Goal: Navigation & Orientation: Find specific page/section

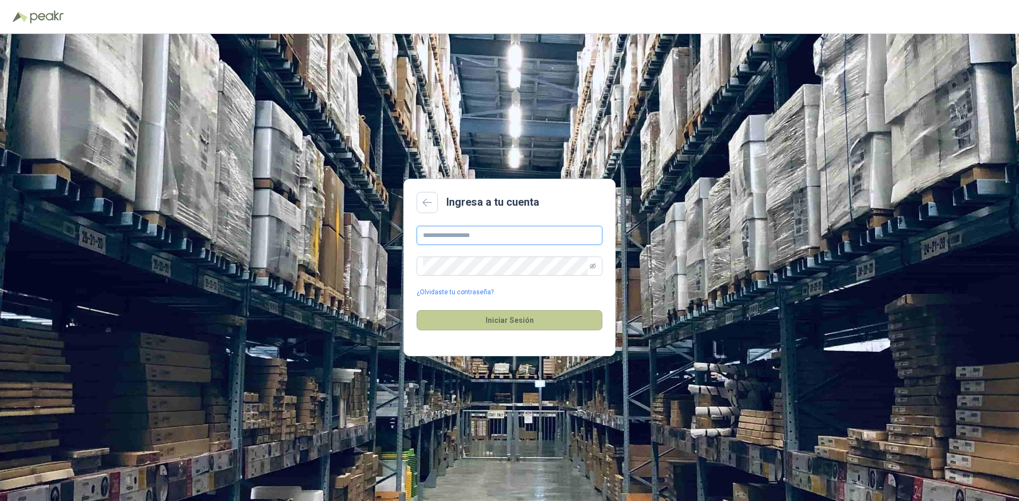
type input "**********"
click at [503, 318] on button "Iniciar Sesión" at bounding box center [510, 320] width 186 height 20
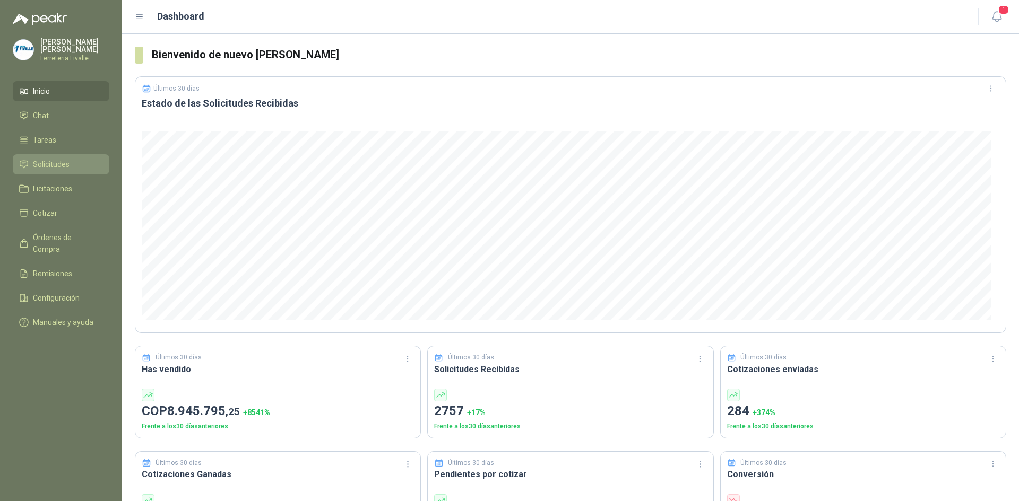
click at [44, 170] on span "Solicitudes" at bounding box center [51, 165] width 37 height 12
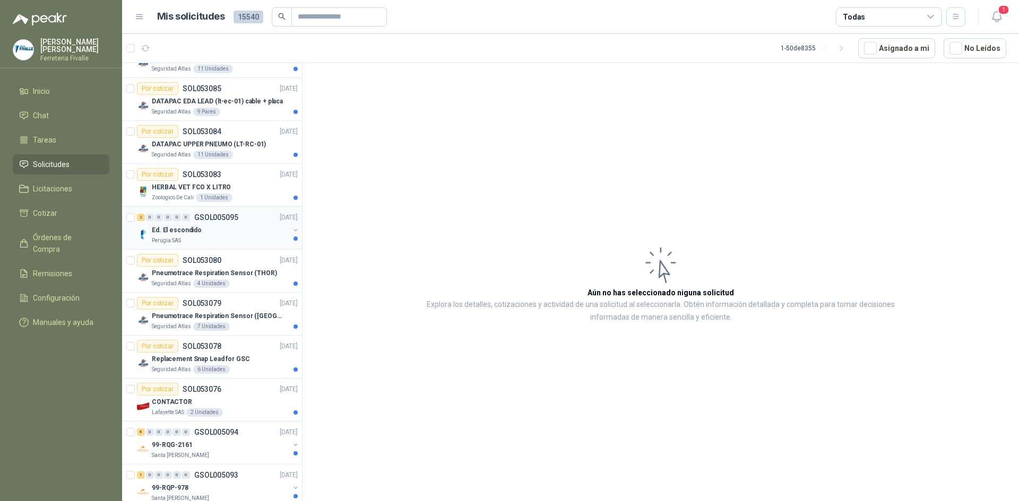
scroll to position [159, 0]
click at [201, 356] on p "Replacement Snap Lead for GSC" at bounding box center [201, 357] width 98 height 10
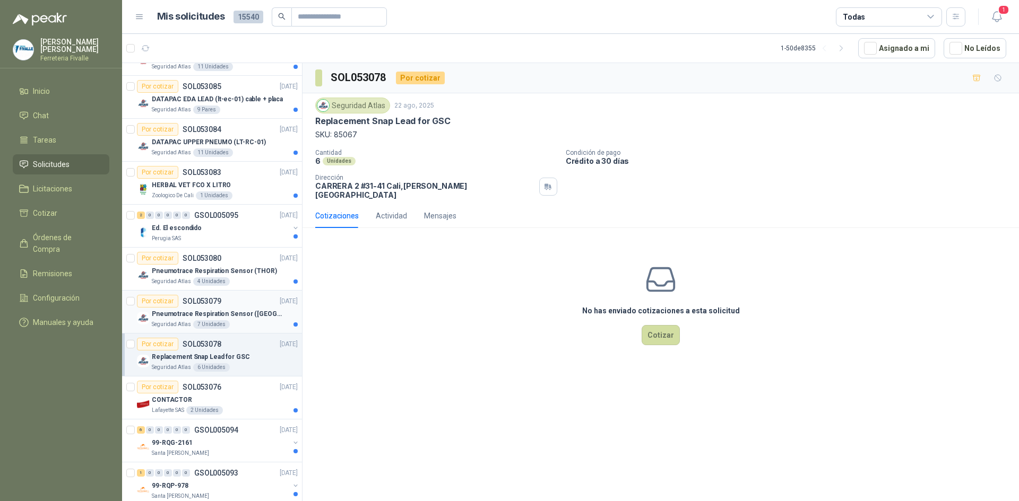
click at [212, 309] on p "Pneumotrace Respiration Sensor ([GEOGRAPHIC_DATA])" at bounding box center [218, 314] width 132 height 10
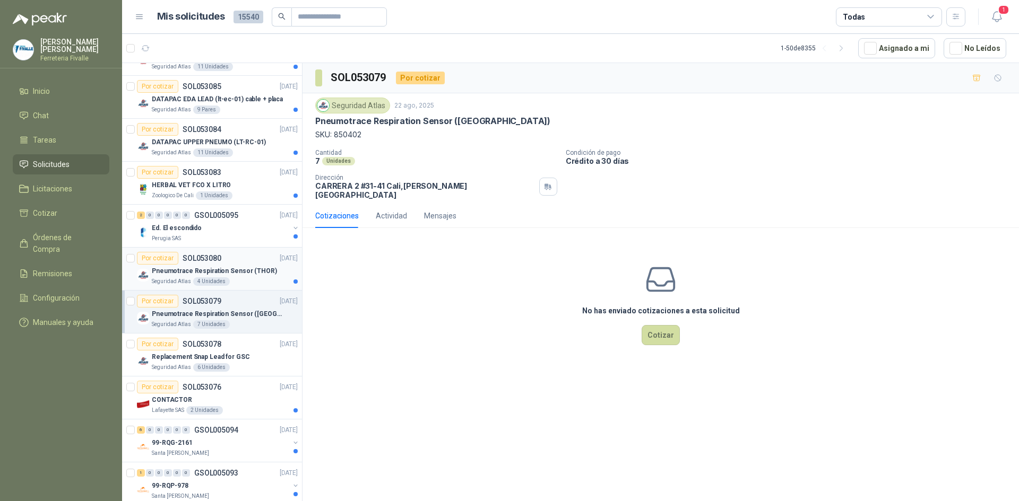
click at [219, 270] on p "Pneumotrace Respiration Sensor (THOR)" at bounding box center [214, 271] width 125 height 10
click at [227, 229] on div "Ed. El escondido" at bounding box center [220, 228] width 137 height 13
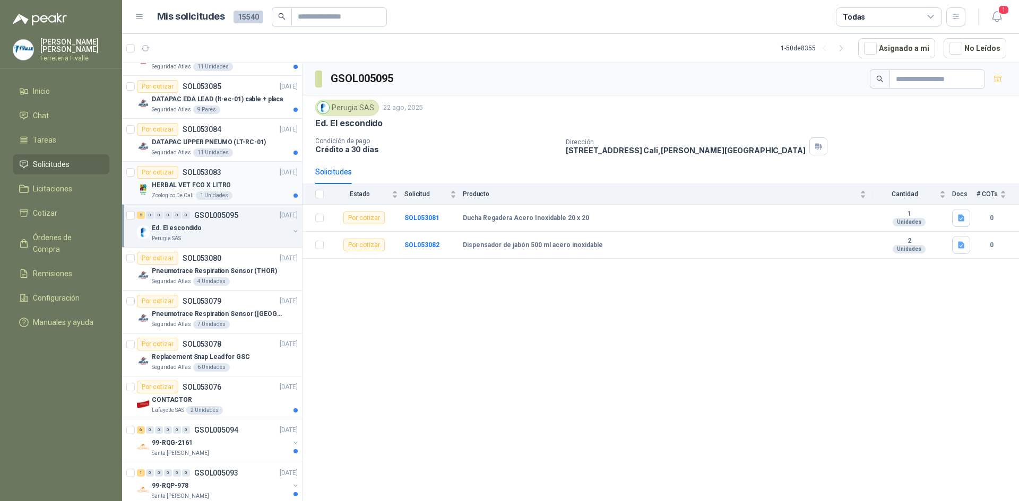
click at [201, 177] on div "Por cotizar SOL053083" at bounding box center [179, 172] width 84 height 13
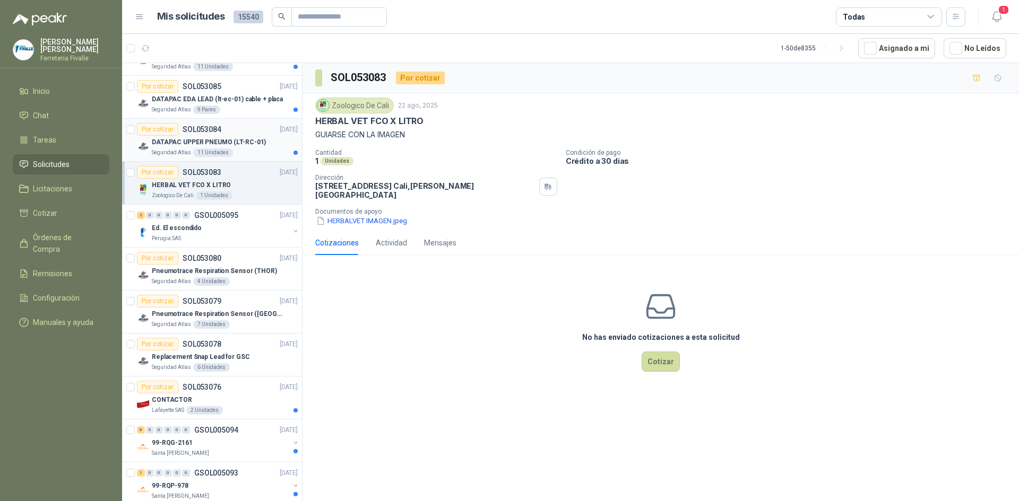
click at [210, 139] on p "DATAPAC UPPER PNEUMO (LT-RC-01)" at bounding box center [209, 142] width 114 height 10
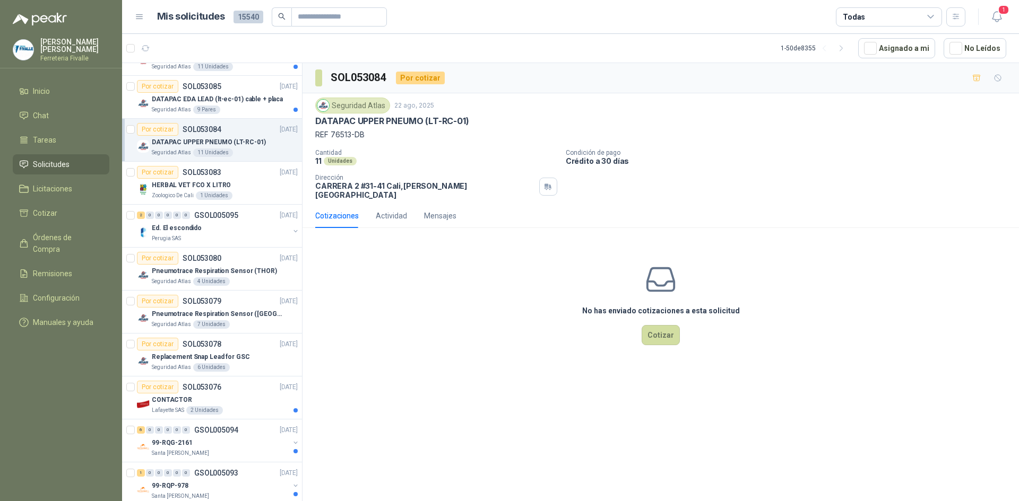
scroll to position [106, 0]
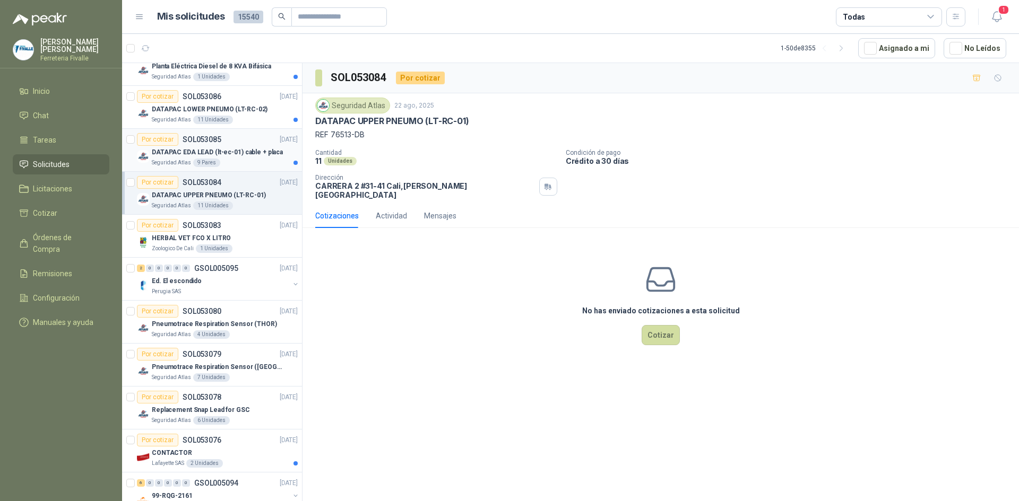
click at [217, 143] on p "SOL053085" at bounding box center [202, 139] width 39 height 7
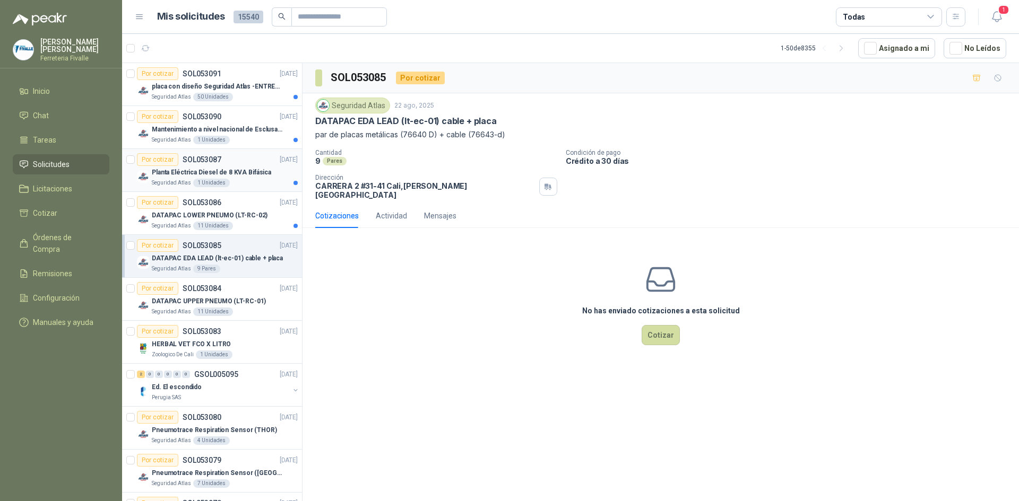
click at [204, 169] on p "Planta Eléctrica Diesel de 8 KVA Bifásica" at bounding box center [211, 173] width 119 height 10
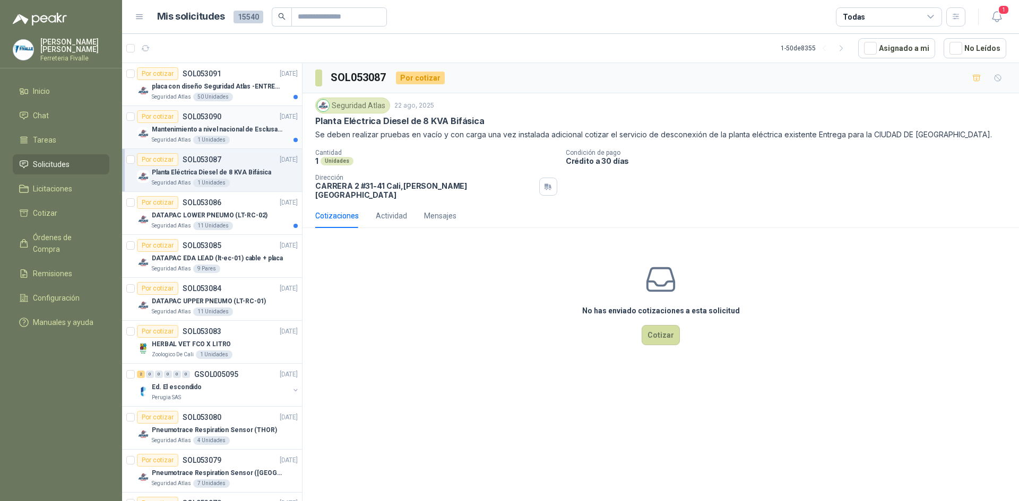
click at [196, 125] on p "Mantenimiento a nivel nacional de Esclusas de Seguridad" at bounding box center [218, 130] width 132 height 10
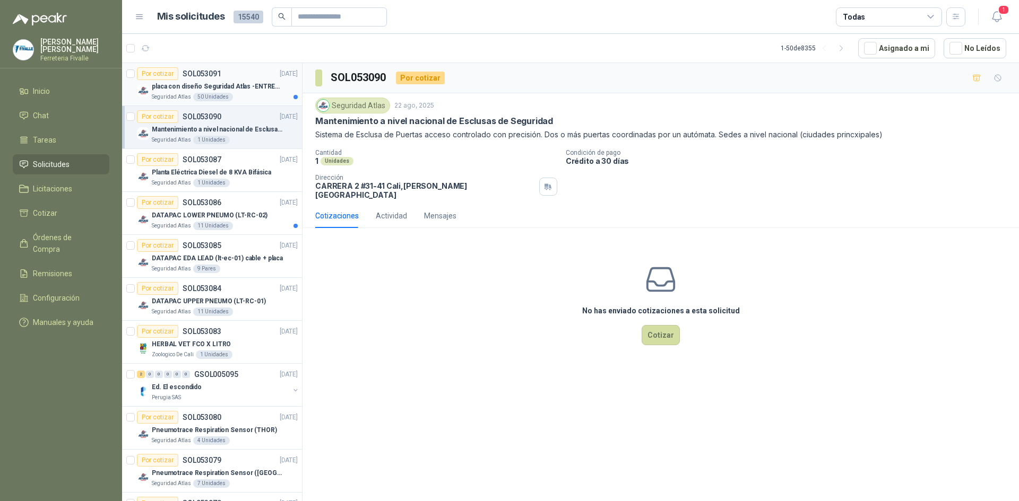
click at [178, 86] on p "placa con diseño Seguridad Atlas -ENTREGA en [GEOGRAPHIC_DATA]" at bounding box center [218, 87] width 132 height 10
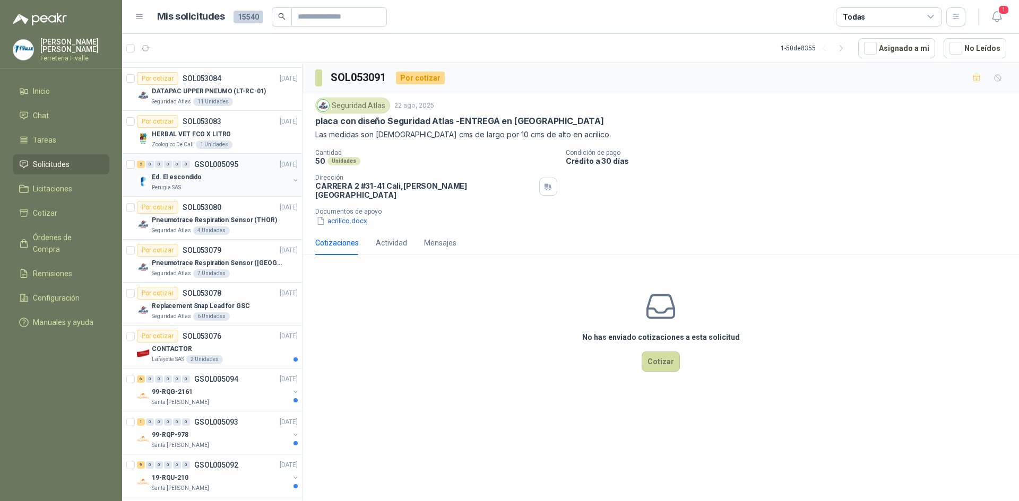
scroll to position [265, 0]
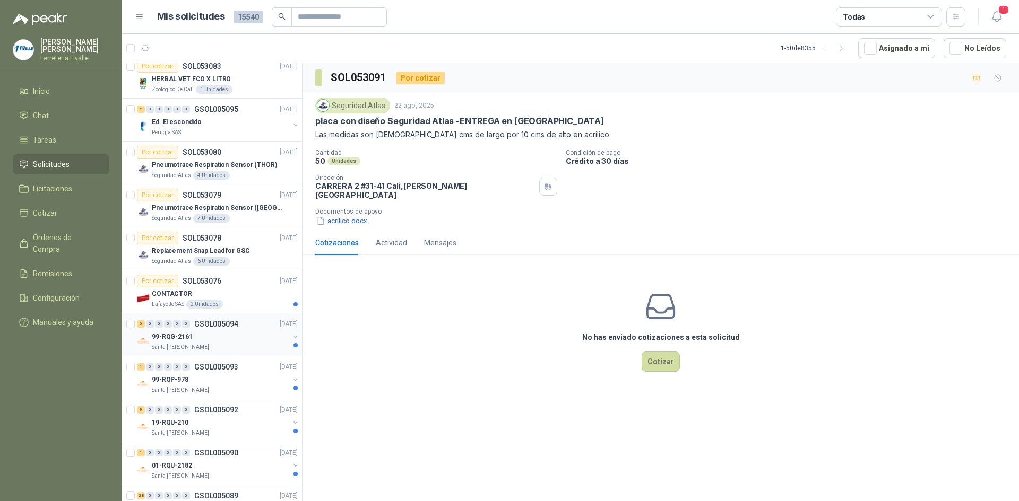
click at [179, 339] on p "99-RQG-2161" at bounding box center [172, 337] width 41 height 10
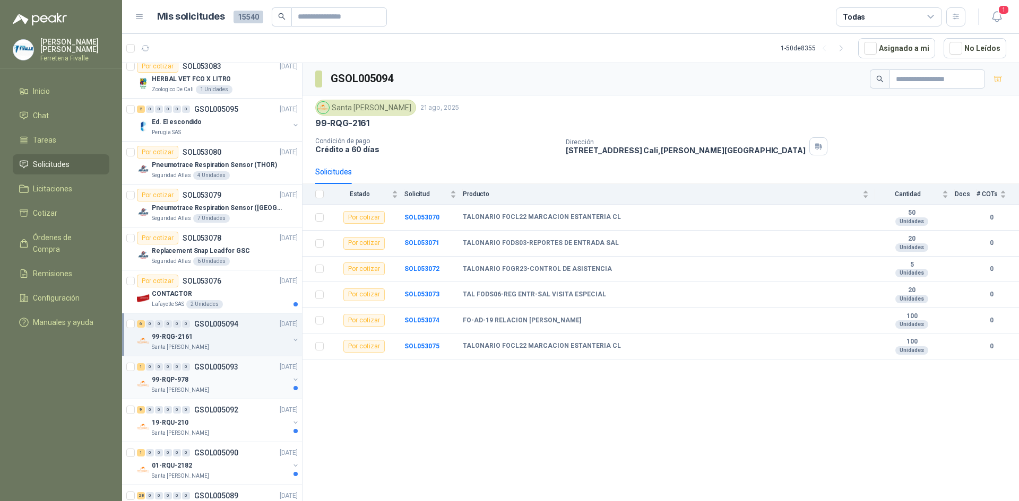
click at [175, 384] on p "99-RQP-978" at bounding box center [170, 380] width 37 height 10
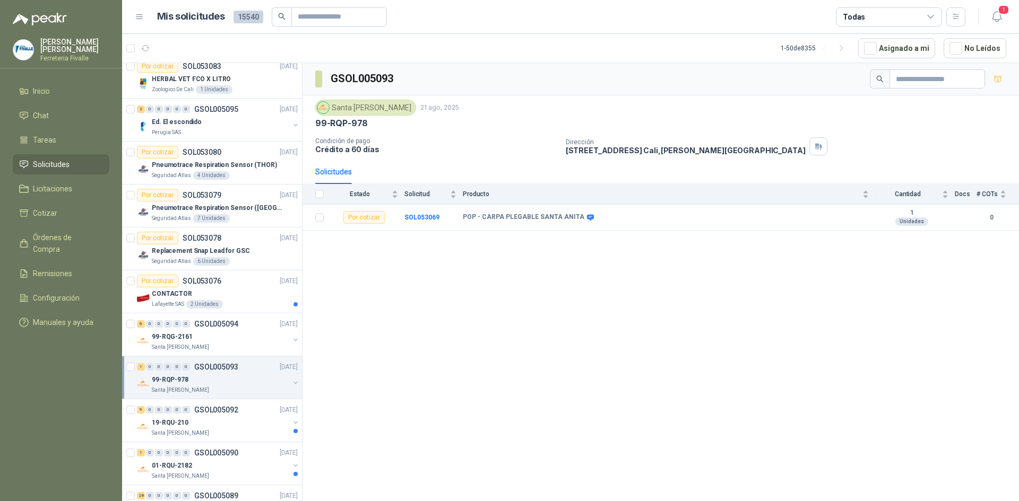
scroll to position [318, 0]
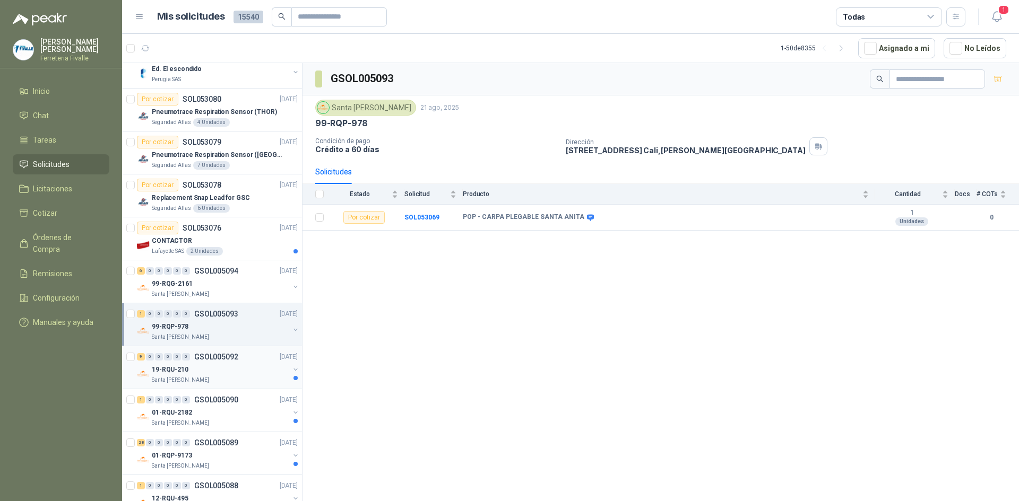
click at [182, 371] on p "19-RQU-210" at bounding box center [170, 370] width 37 height 10
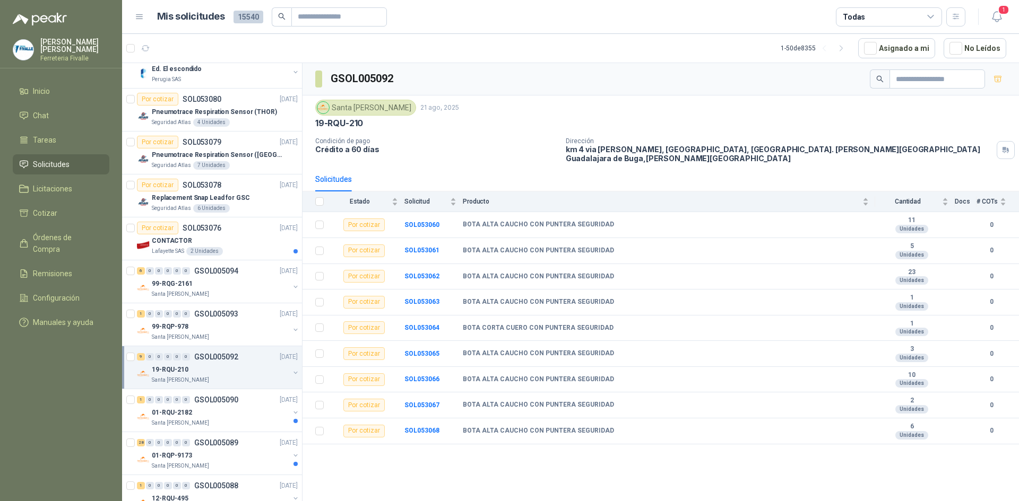
click at [55, 369] on menu "[PERSON_NAME] Ferreteria [PERSON_NAME] Inicio Chat Tareas Solicitudes Licitacio…" at bounding box center [61, 250] width 122 height 501
click at [211, 412] on div "01-RQU-2182" at bounding box center [220, 412] width 137 height 13
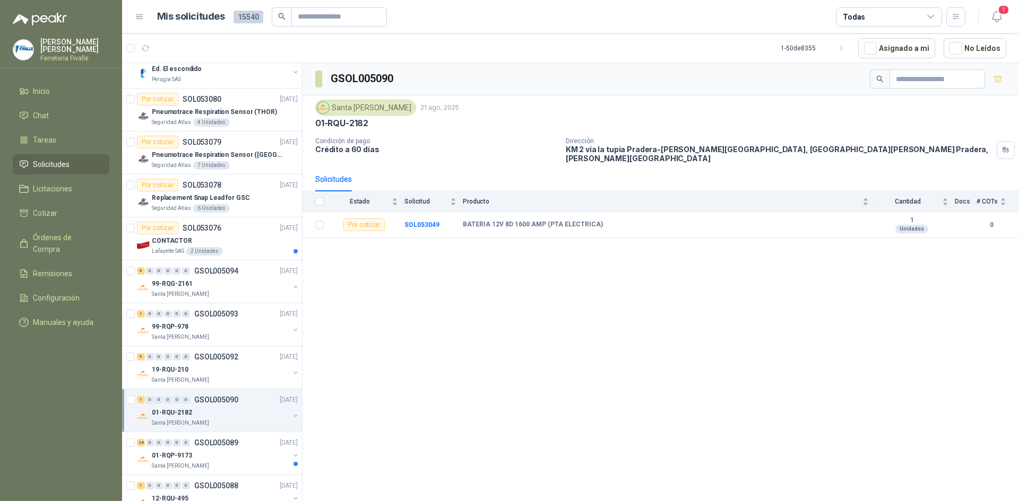
click at [68, 452] on menu "[PERSON_NAME] Ferreteria [PERSON_NAME] Inicio Chat Tareas Solicitudes Licitacio…" at bounding box center [61, 250] width 122 height 501
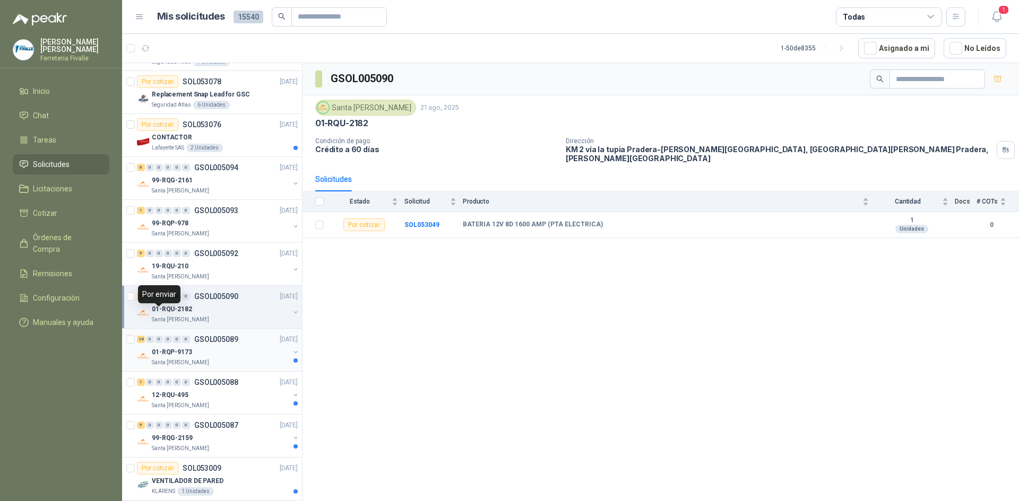
scroll to position [425, 0]
click at [231, 344] on div "01-RQP-9173" at bounding box center [220, 349] width 137 height 13
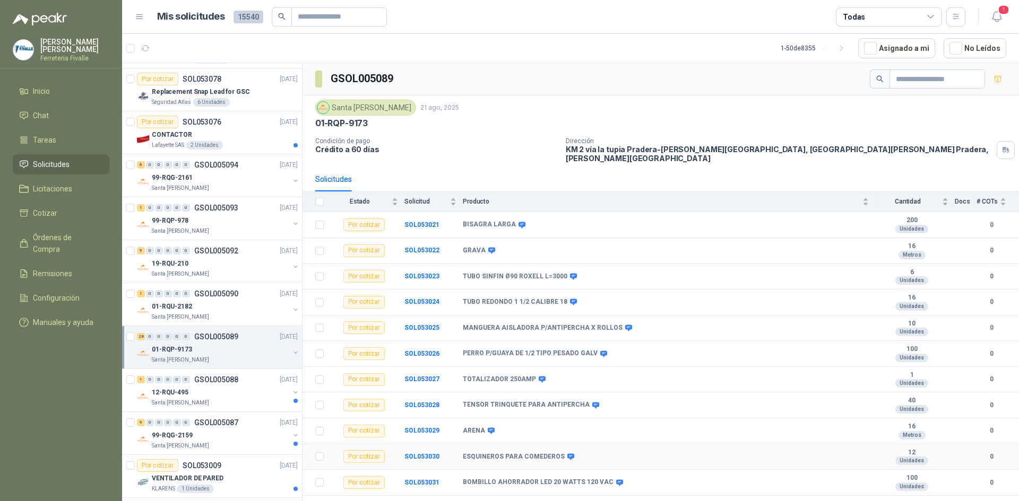
click at [797, 454] on td "ESQUINEROS PARA COMEDEROS" at bounding box center [669, 458] width 412 height 26
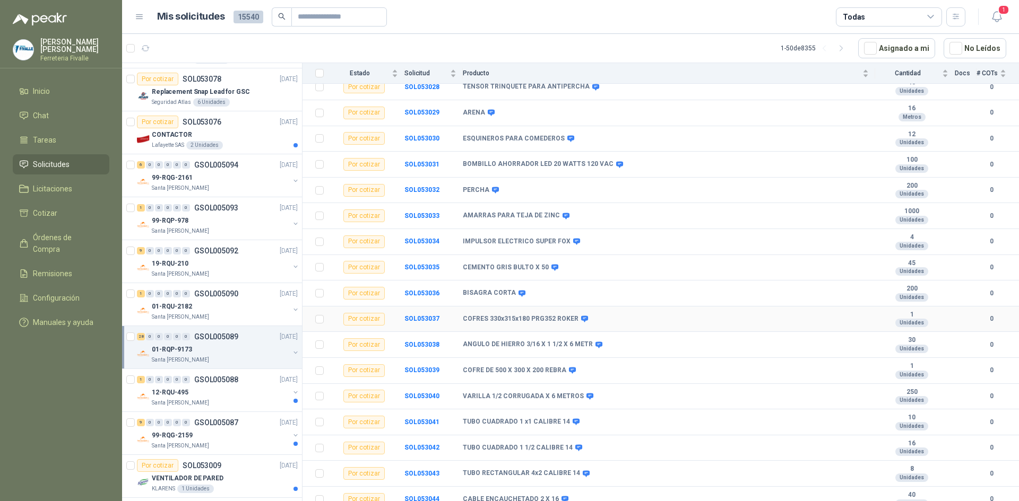
scroll to position [371, 0]
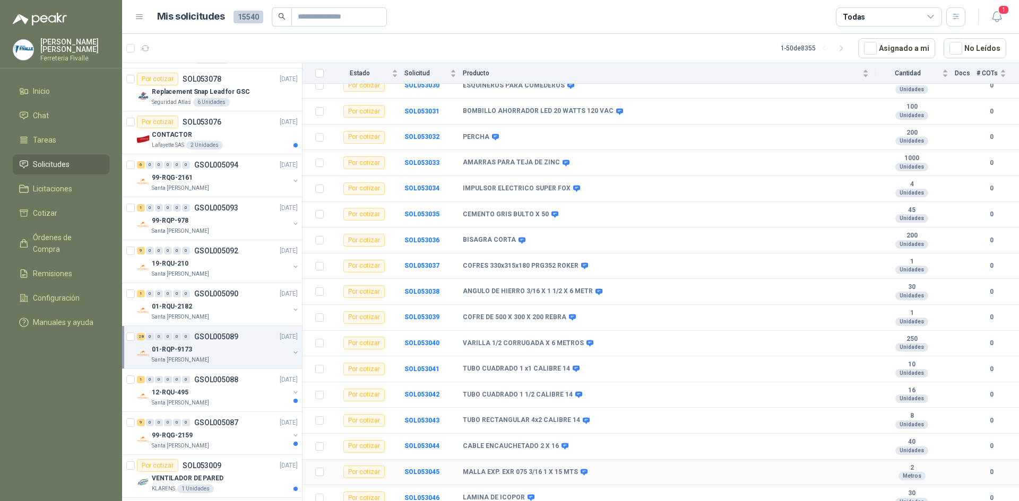
click at [669, 460] on td "MALLA EXP. EXR 075 3/16 1 X 15 MTS" at bounding box center [669, 473] width 412 height 26
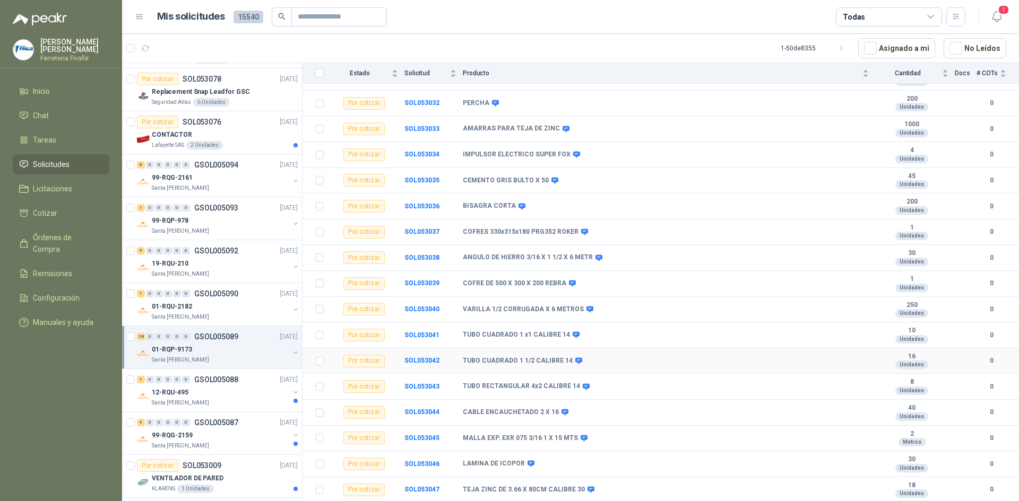
scroll to position [422, 0]
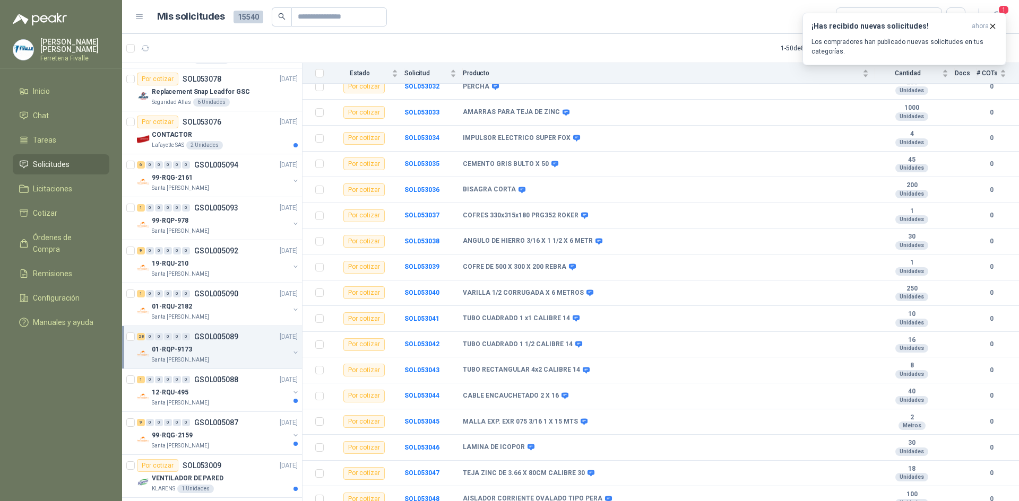
click at [51, 361] on menu "[PERSON_NAME] Ferreteria [PERSON_NAME] Inicio Chat Tareas Solicitudes Licitacio…" at bounding box center [61, 250] width 122 height 501
click at [226, 393] on div "12-RQU-495" at bounding box center [220, 392] width 137 height 13
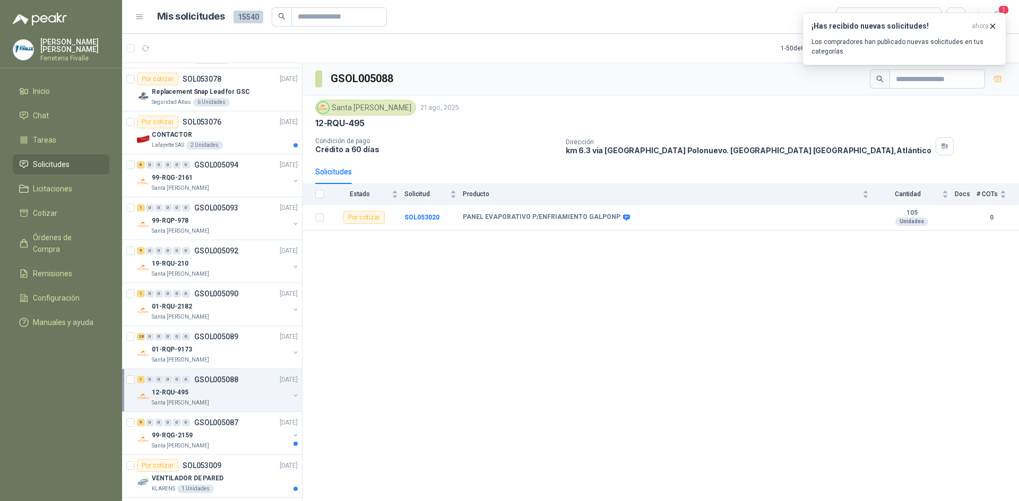
scroll to position [478, 0]
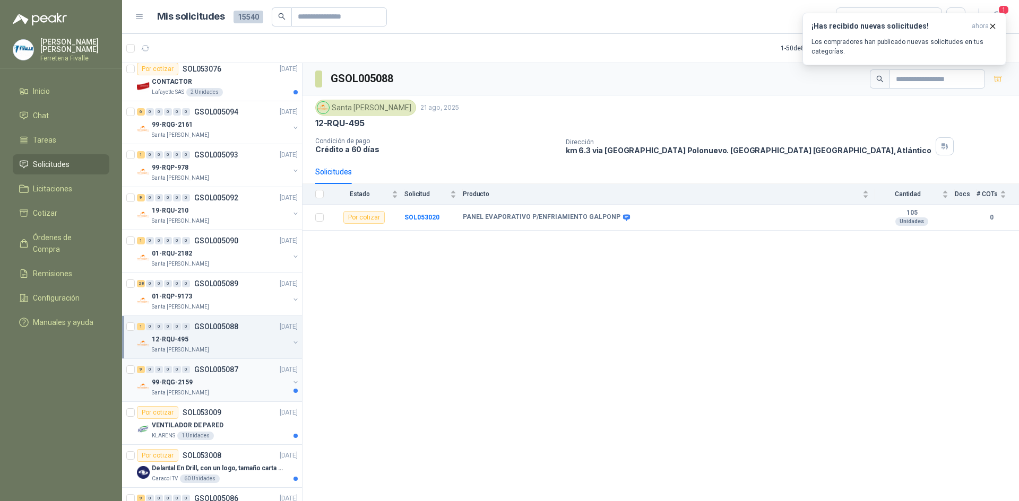
click at [224, 384] on div "99-RQG-2159" at bounding box center [220, 382] width 137 height 13
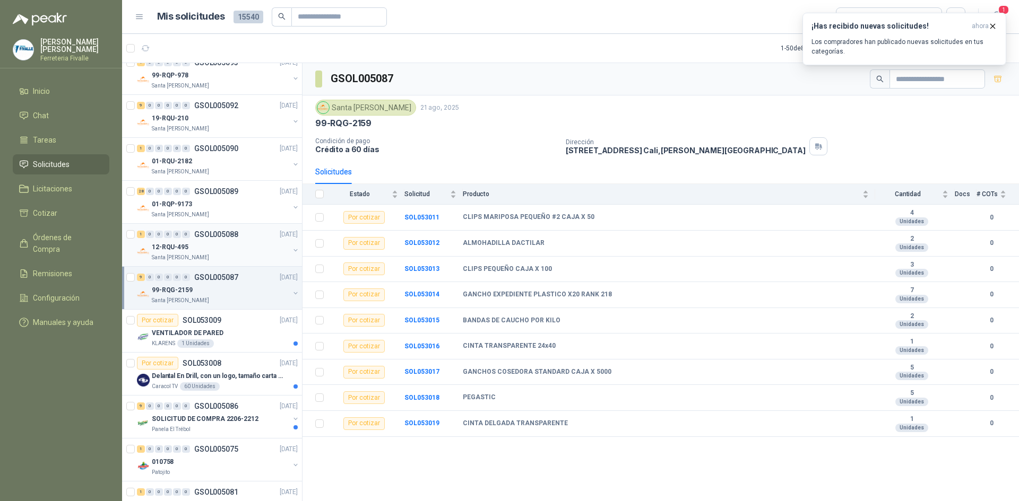
scroll to position [584, 0]
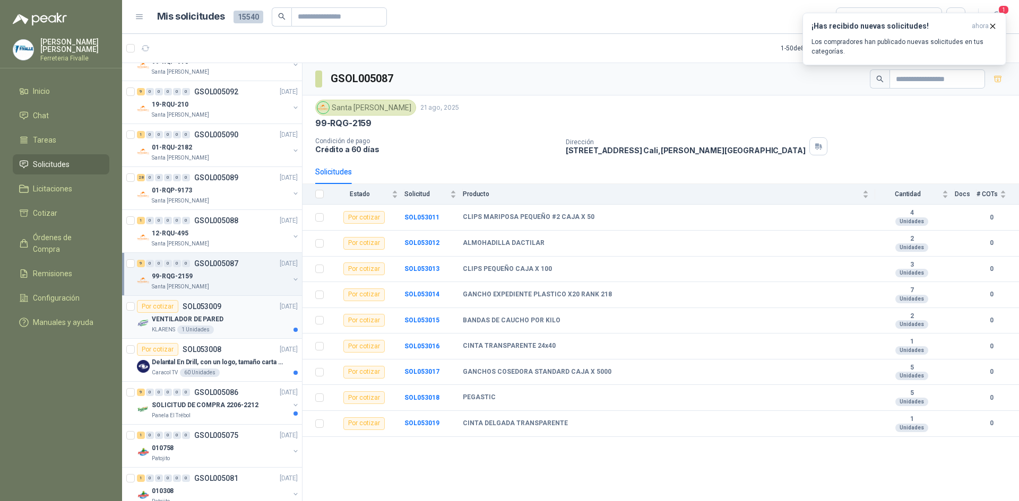
click at [227, 317] on div "VENTILADOR DE PARED" at bounding box center [225, 319] width 146 height 13
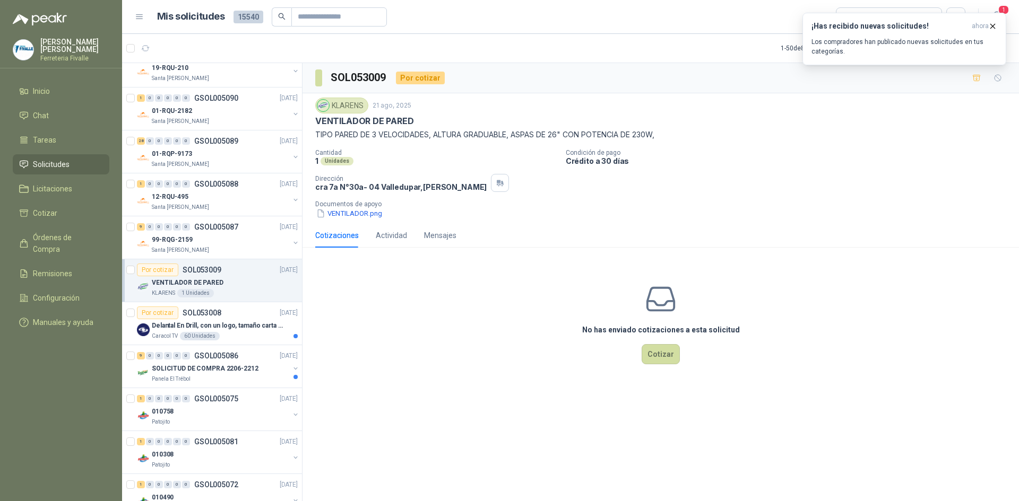
scroll to position [637, 0]
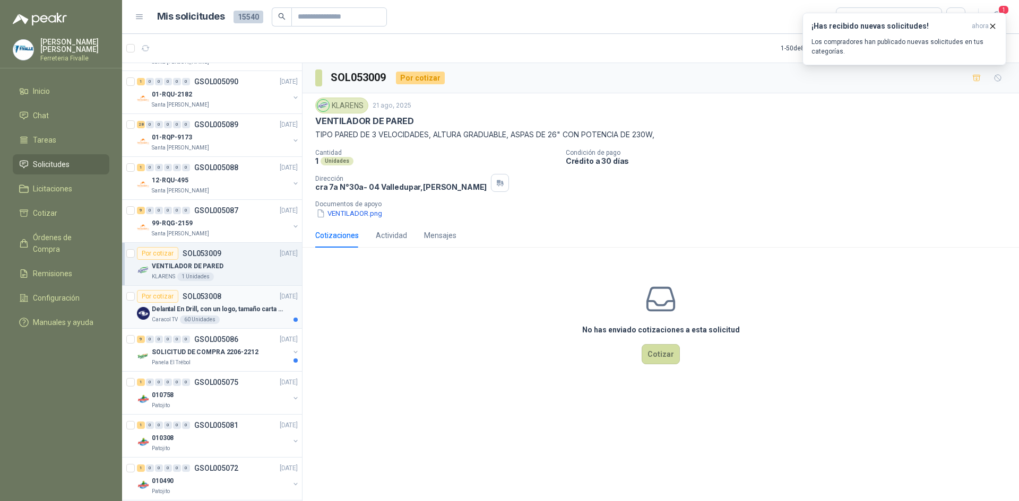
click at [229, 318] on div "Caracol TV 60 Unidades" at bounding box center [225, 320] width 146 height 8
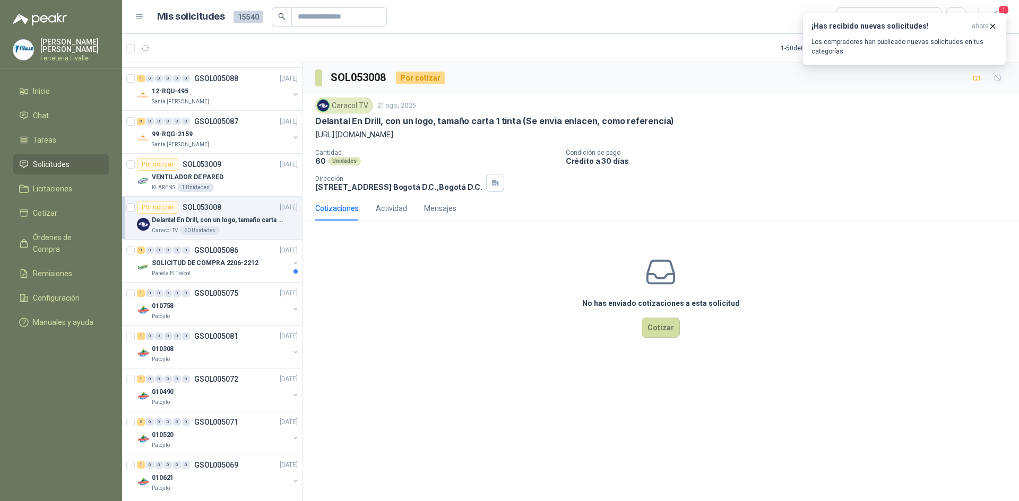
scroll to position [743, 0]
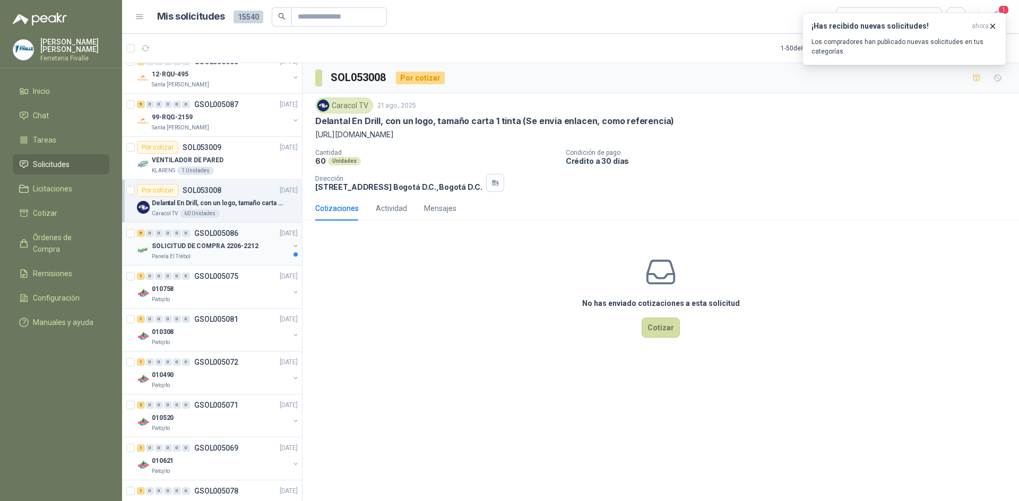
click at [202, 252] on div "SOLICITUD DE COMPRA 2206-2212 Panela El Trébol" at bounding box center [220, 250] width 137 height 21
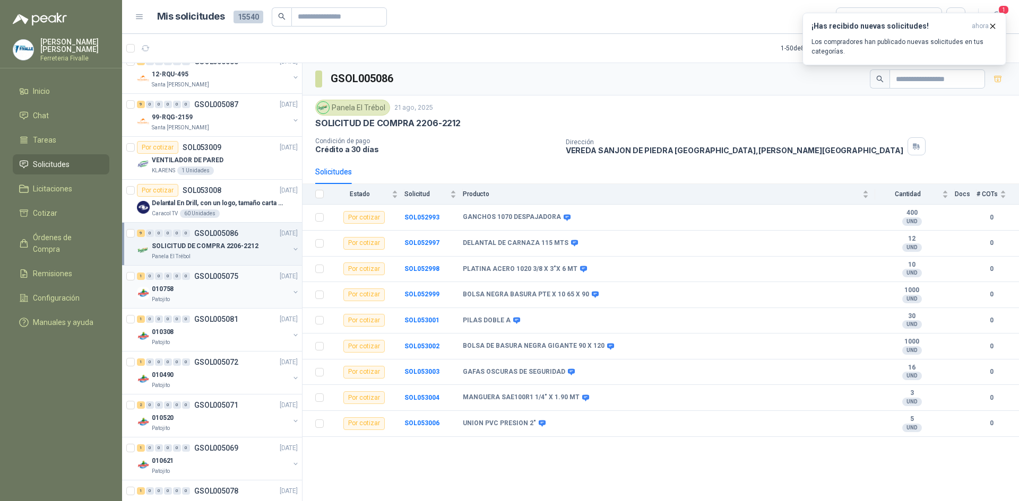
click at [207, 281] on div "1 0 0 0 0 0 GSOL005075 [DATE]" at bounding box center [218, 276] width 163 height 13
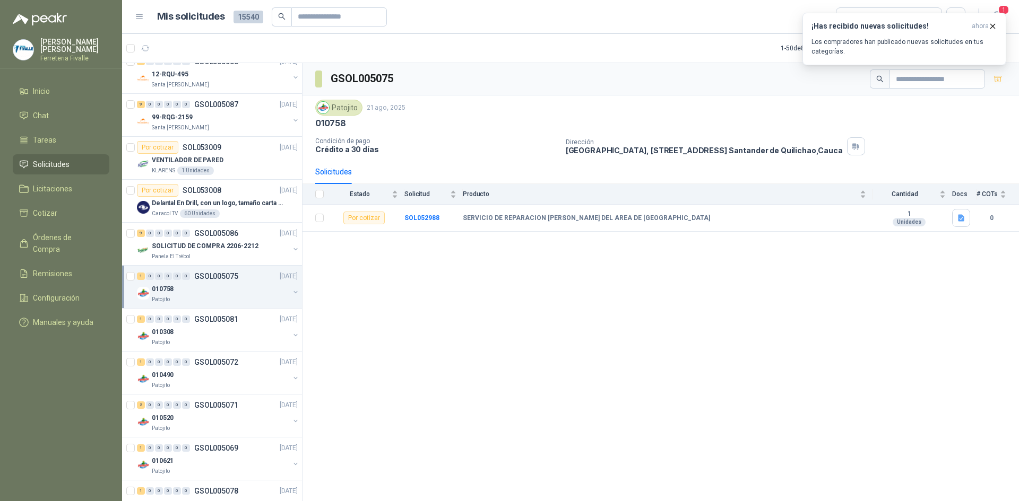
scroll to position [796, 0]
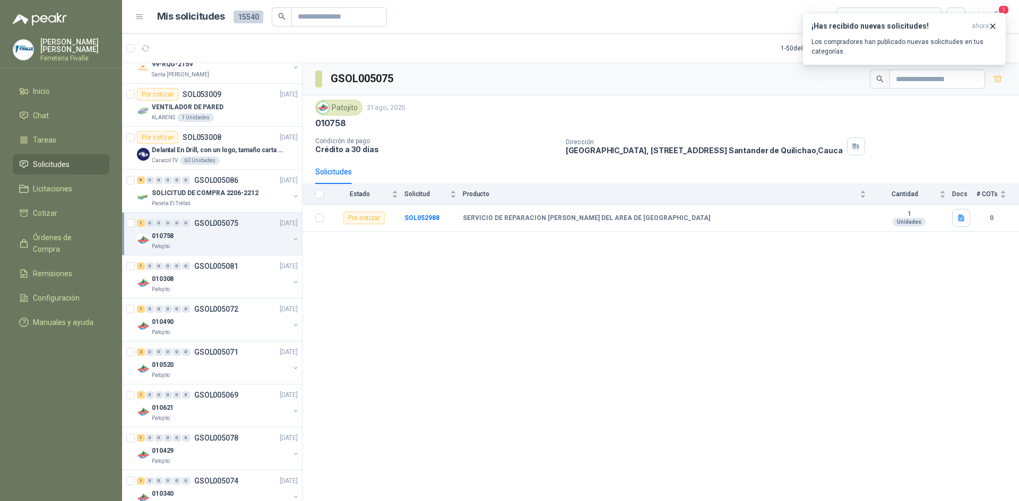
click at [207, 281] on div "010308" at bounding box center [220, 279] width 137 height 13
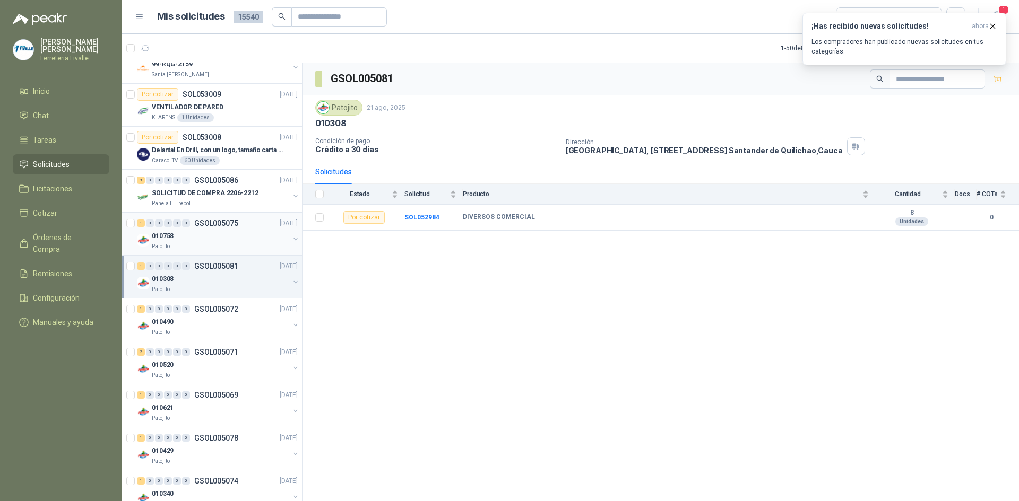
scroll to position [849, 0]
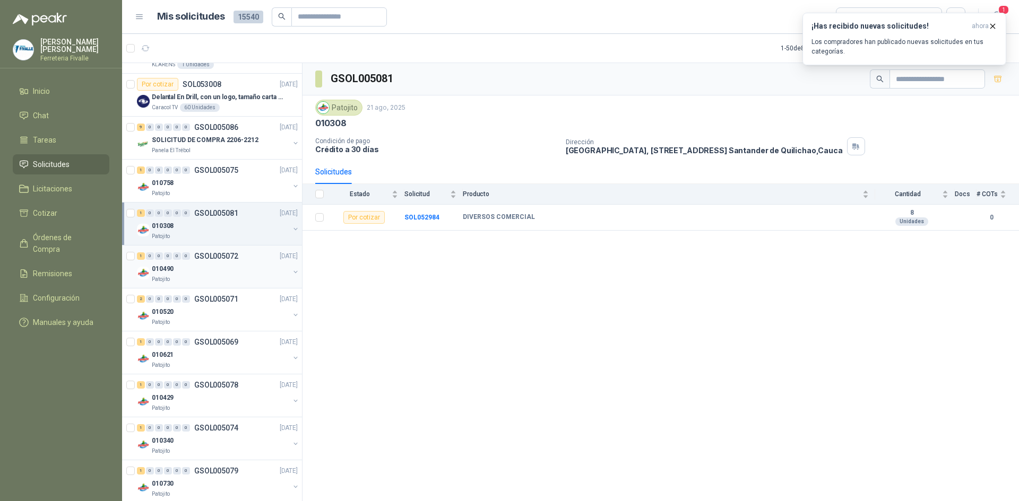
click at [207, 278] on div "Patojito" at bounding box center [220, 279] width 137 height 8
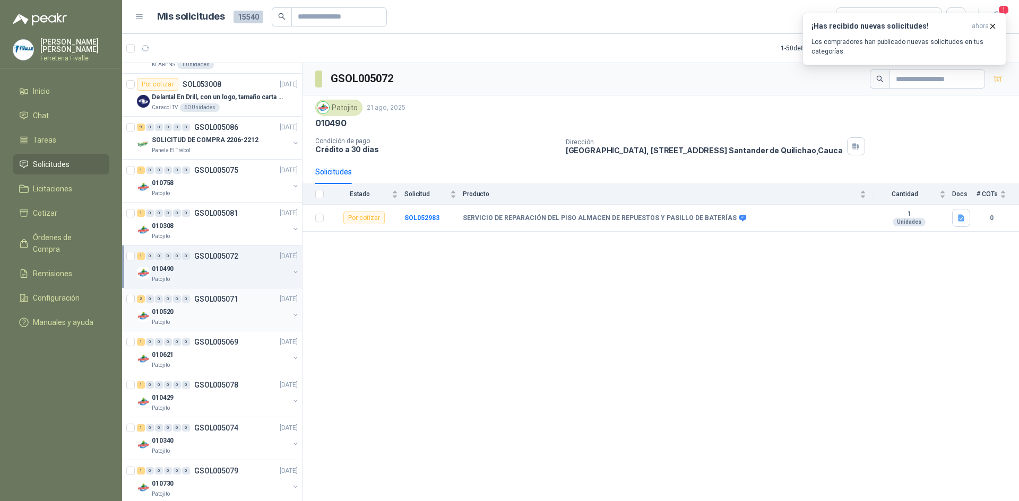
click at [200, 316] on div "010520" at bounding box center [220, 312] width 137 height 13
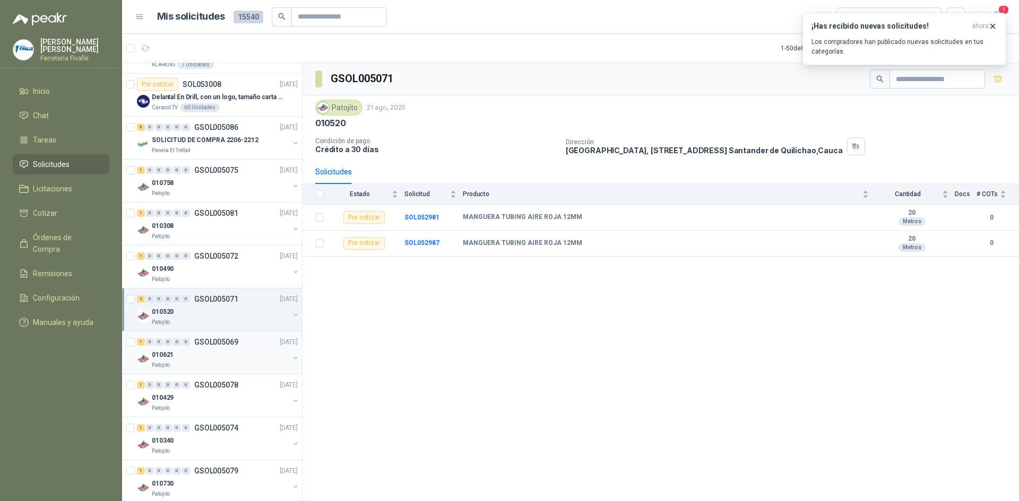
click at [194, 364] on div "Patojito" at bounding box center [220, 365] width 137 height 8
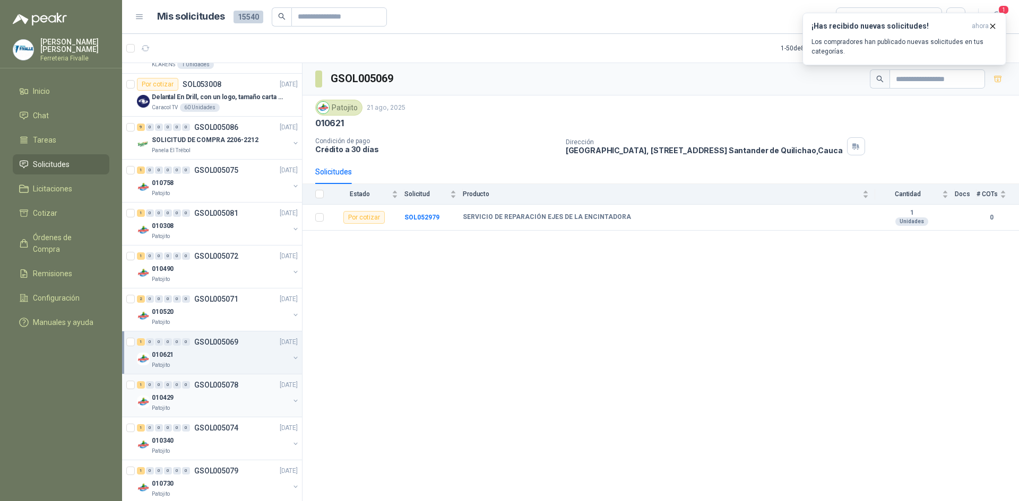
click at [194, 397] on div "010429" at bounding box center [220, 398] width 137 height 13
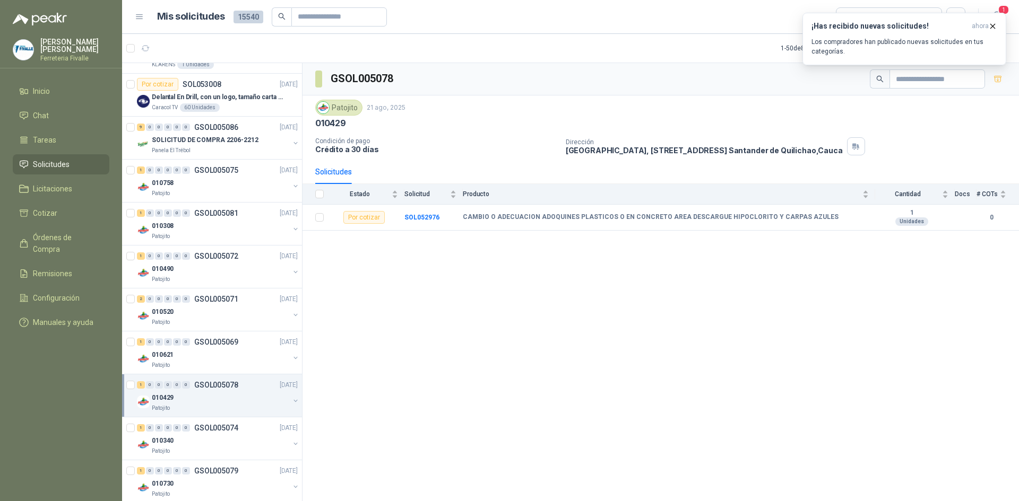
scroll to position [902, 0]
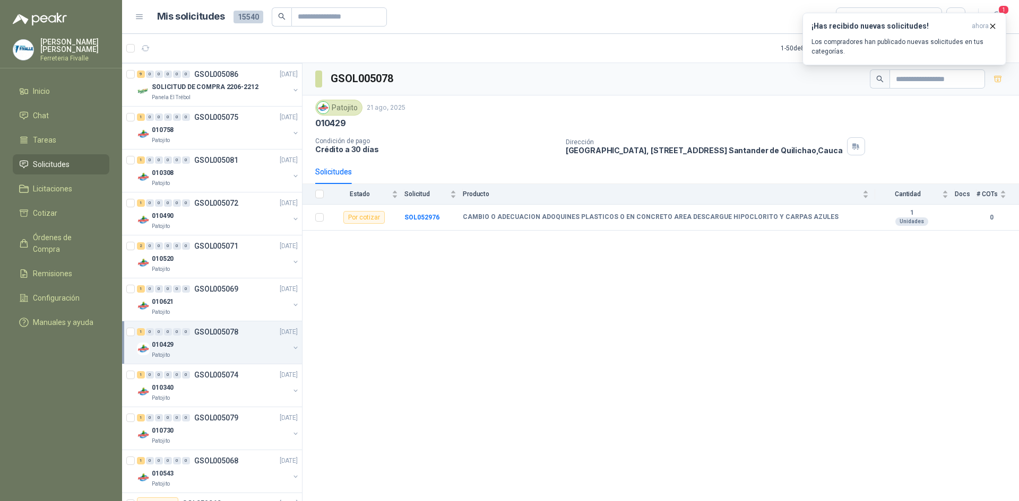
click at [194, 397] on div "Patojito" at bounding box center [220, 398] width 137 height 8
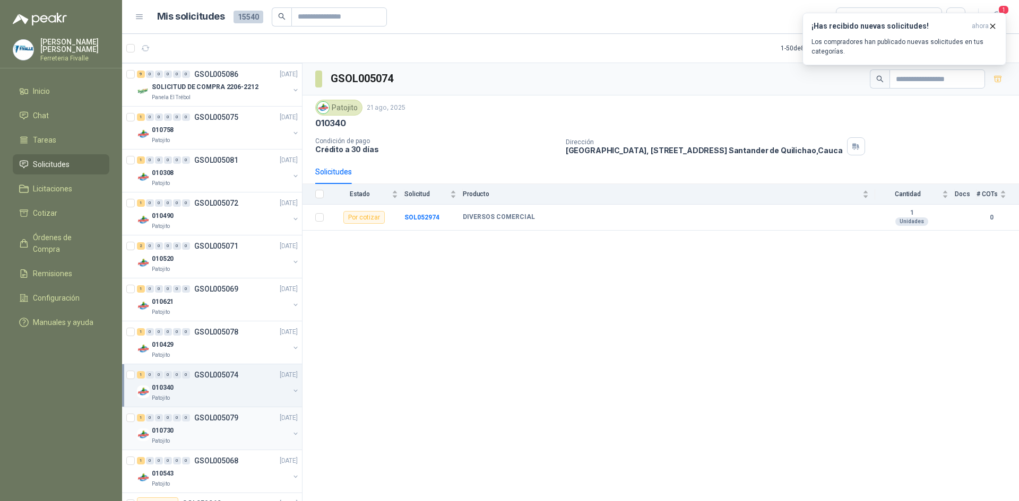
click at [183, 432] on div "010730" at bounding box center [220, 431] width 137 height 13
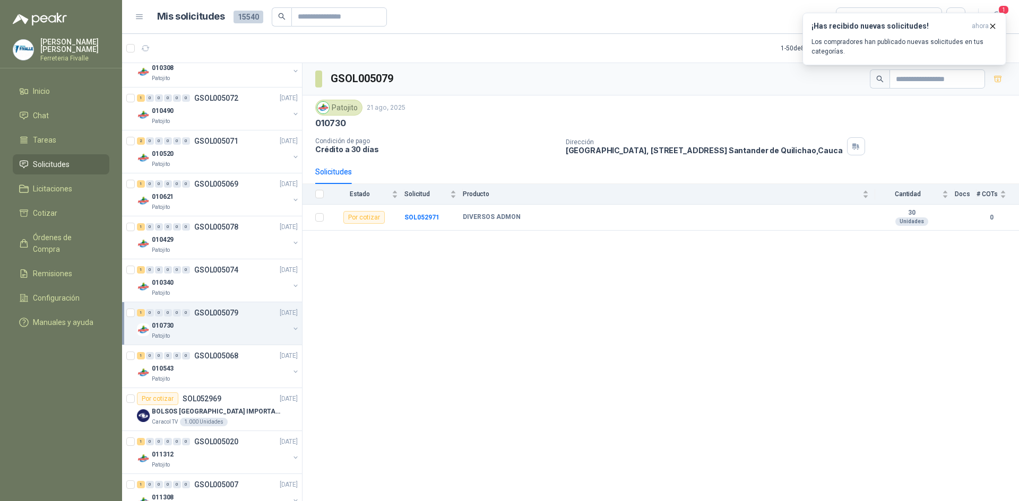
scroll to position [1008, 0]
click at [191, 362] on div "010543" at bounding box center [220, 367] width 137 height 13
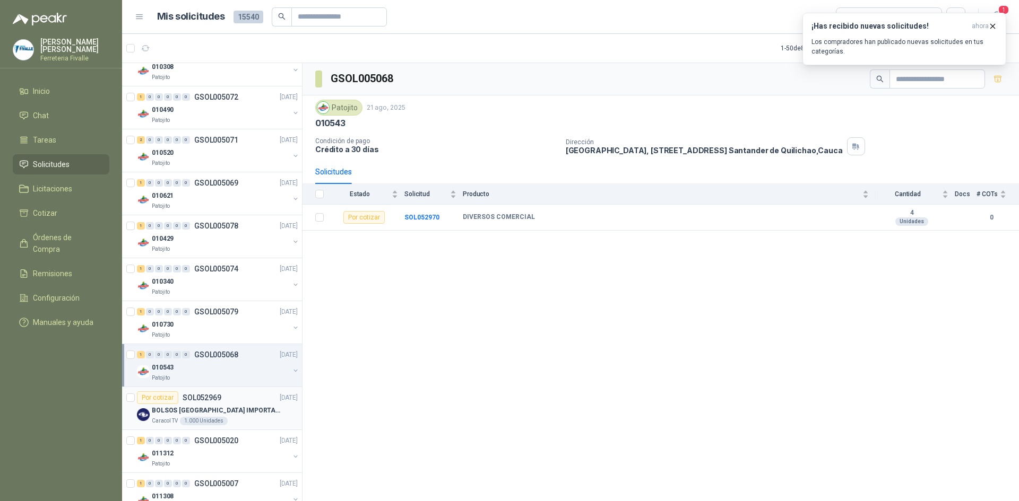
click at [242, 418] on div "Caracol TV 1.000 Unidades" at bounding box center [225, 421] width 146 height 8
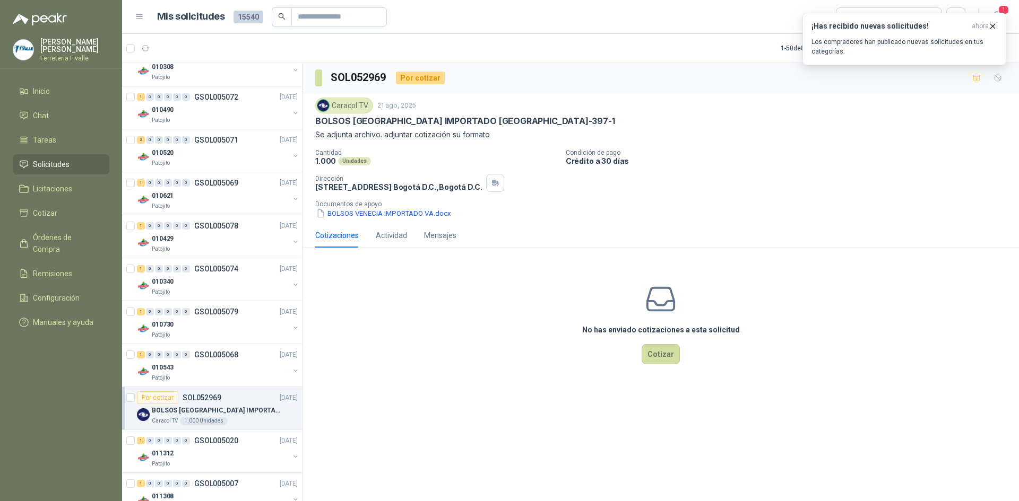
scroll to position [1061, 0]
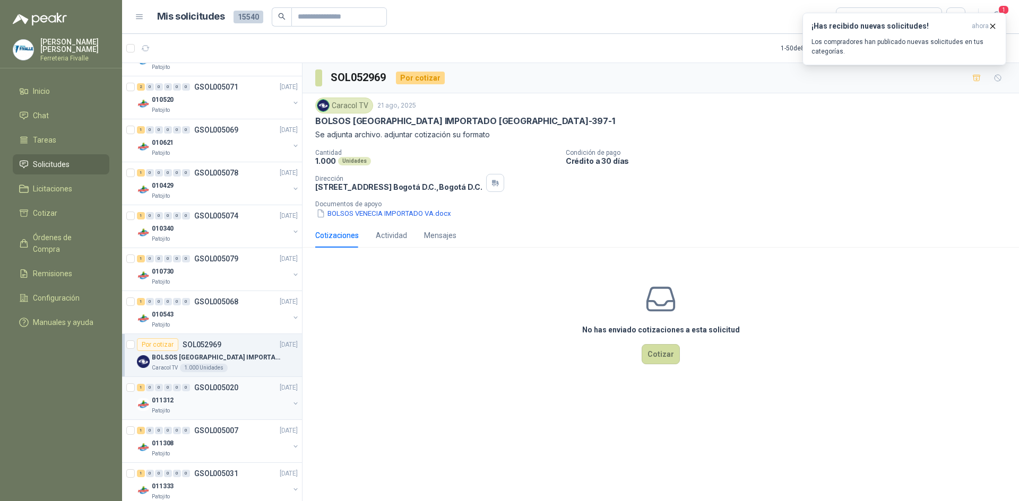
click at [219, 407] on div "Patojito" at bounding box center [220, 411] width 137 height 8
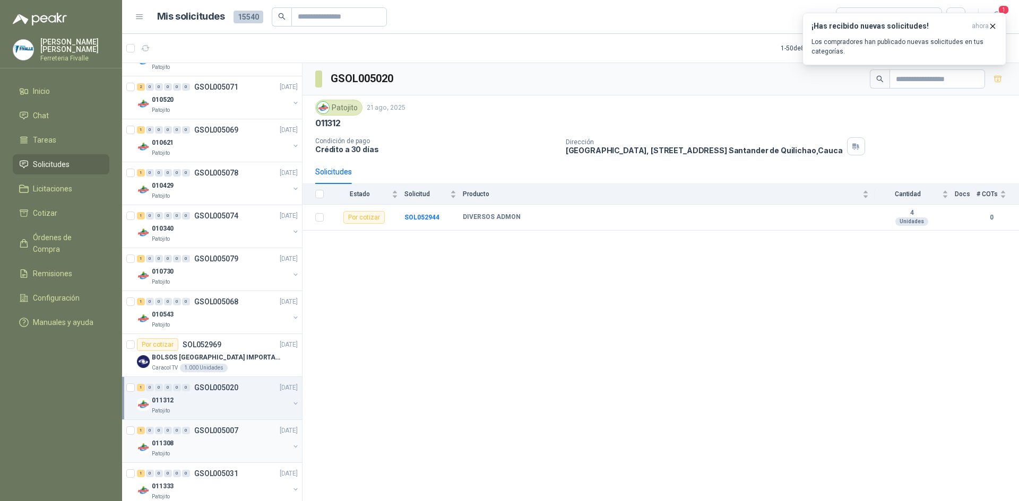
click at [182, 451] on div "Patojito" at bounding box center [220, 454] width 137 height 8
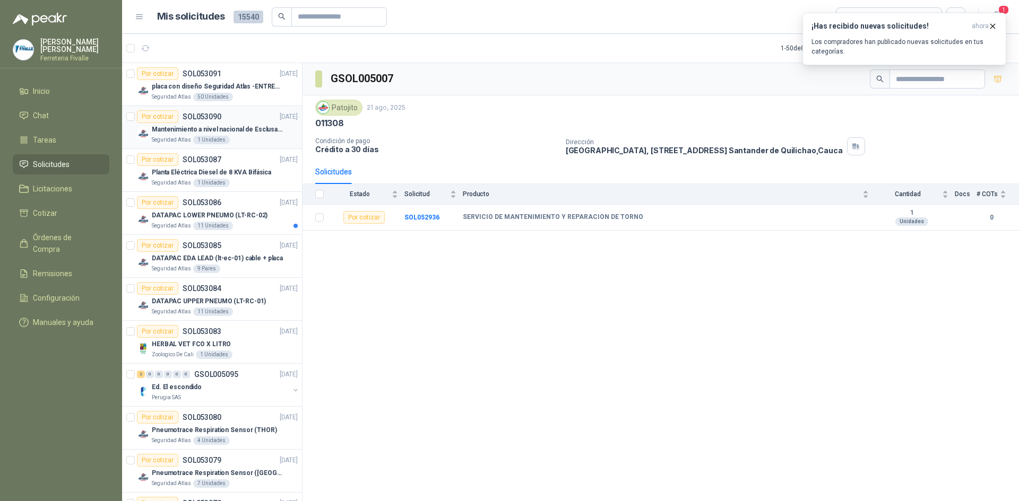
click at [169, 134] on p "Mantenimiento a nivel nacional de Esclusas de Seguridad" at bounding box center [218, 130] width 132 height 10
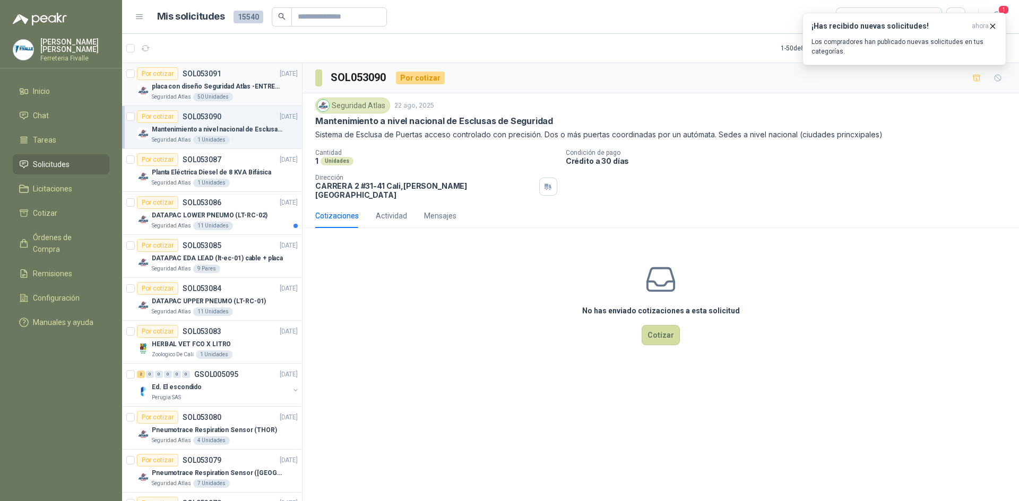
click at [188, 84] on p "placa con diseño Seguridad Atlas -ENTREGA en [GEOGRAPHIC_DATA]" at bounding box center [218, 87] width 132 height 10
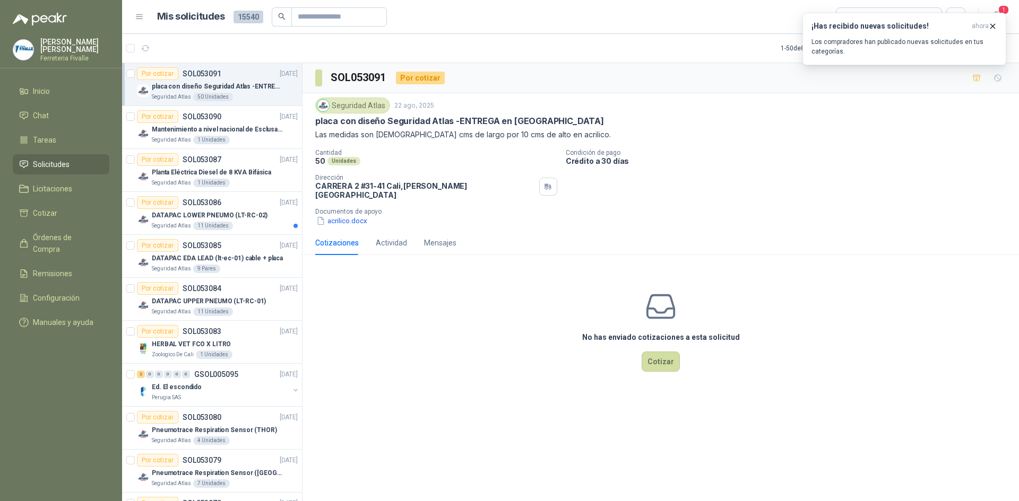
click at [52, 170] on span "Solicitudes" at bounding box center [51, 165] width 37 height 12
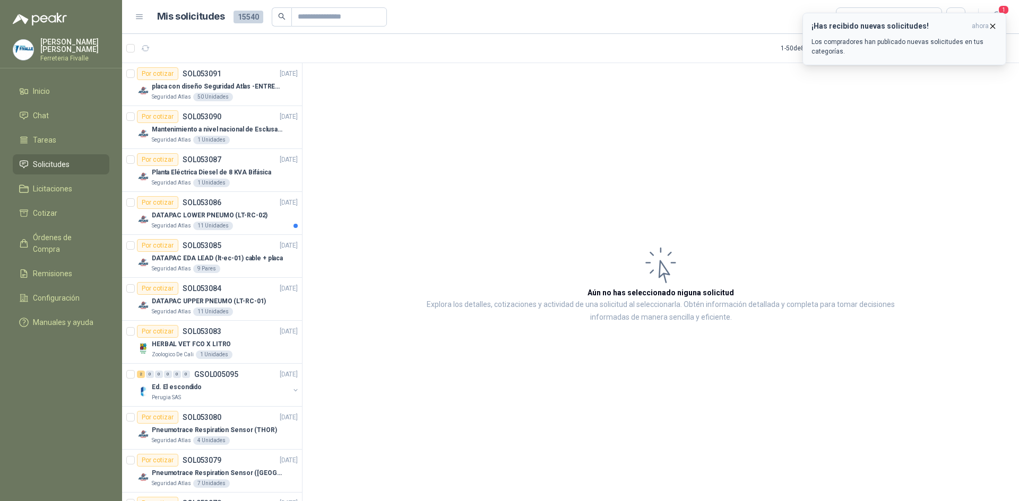
click at [991, 24] on icon "button" at bounding box center [993, 26] width 4 height 4
